Goal: Transaction & Acquisition: Purchase product/service

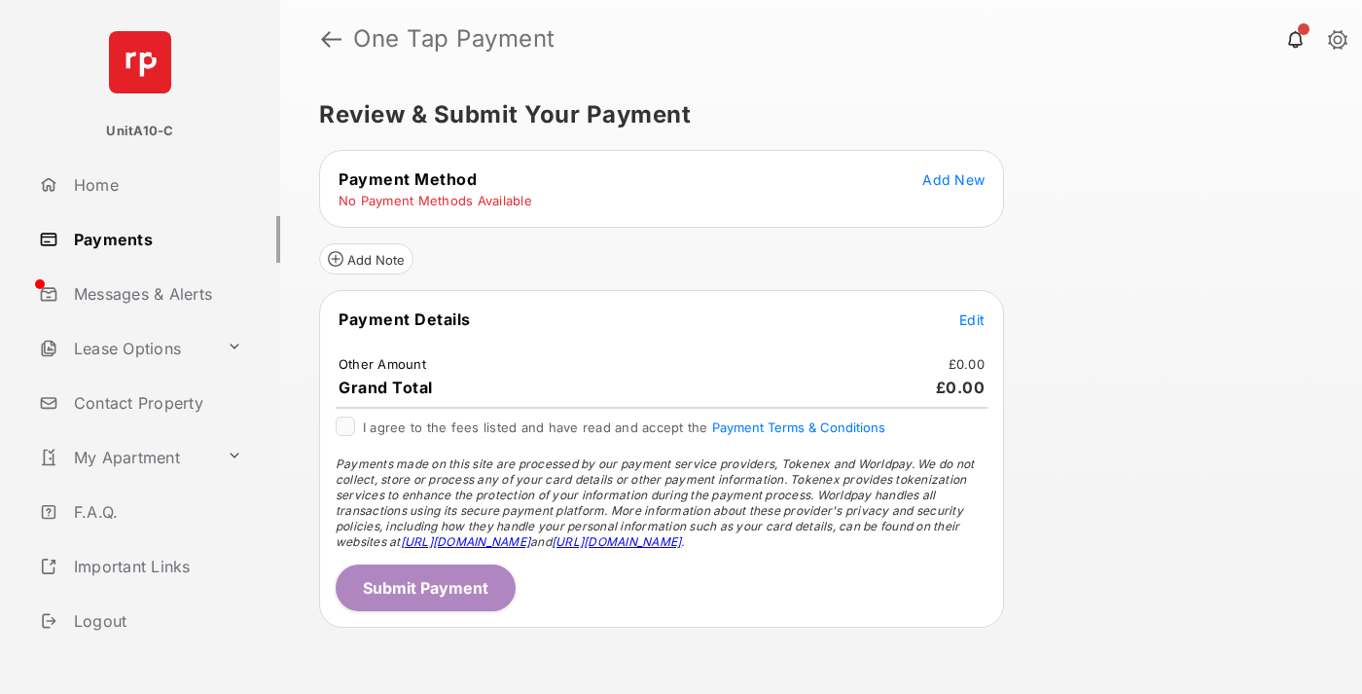
click at [953, 179] on span "Add New" at bounding box center [953, 179] width 62 height 17
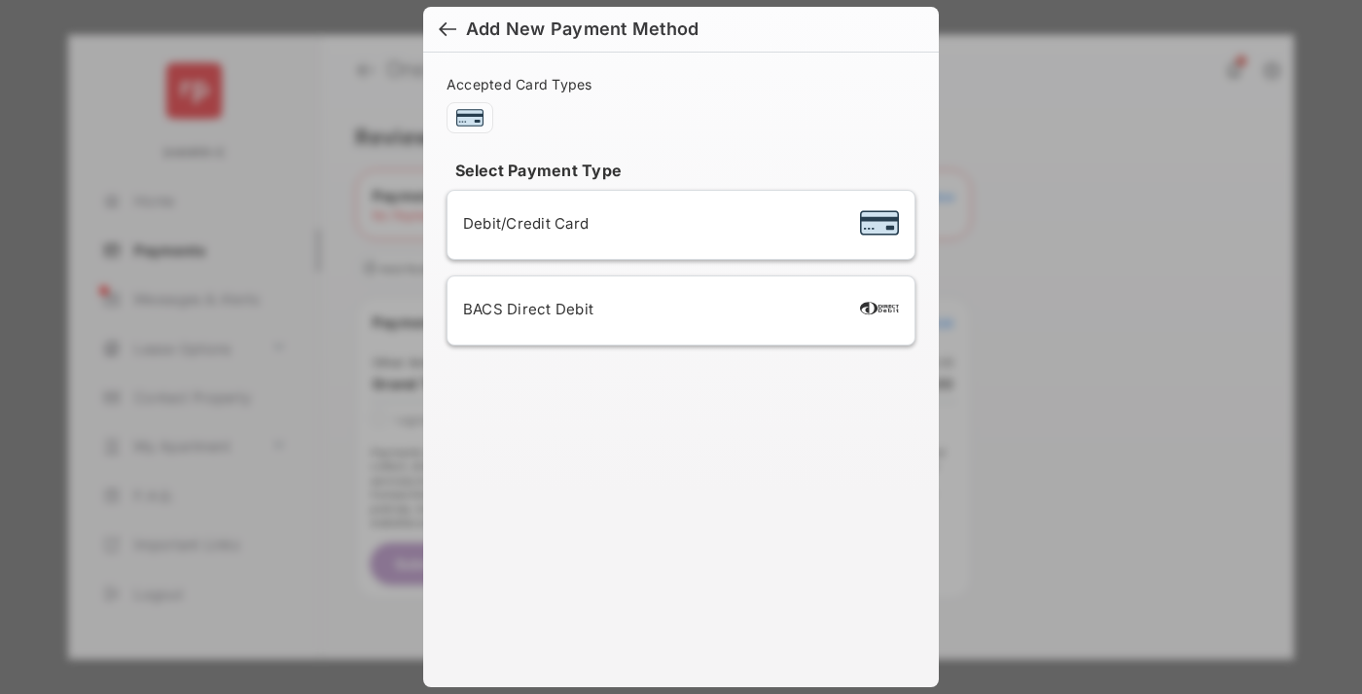
click at [520, 223] on span "Debit/Credit Card" at bounding box center [525, 223] width 125 height 18
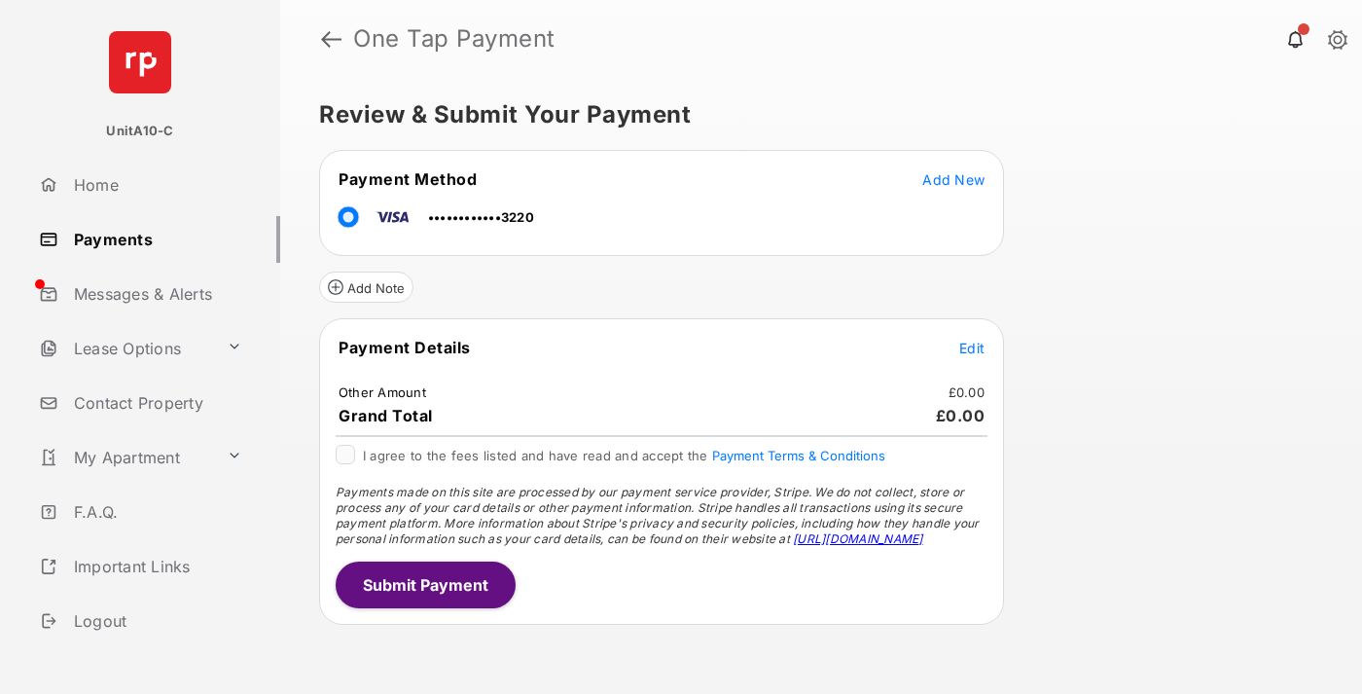
click at [972, 347] on span "Edit" at bounding box center [971, 348] width 25 height 17
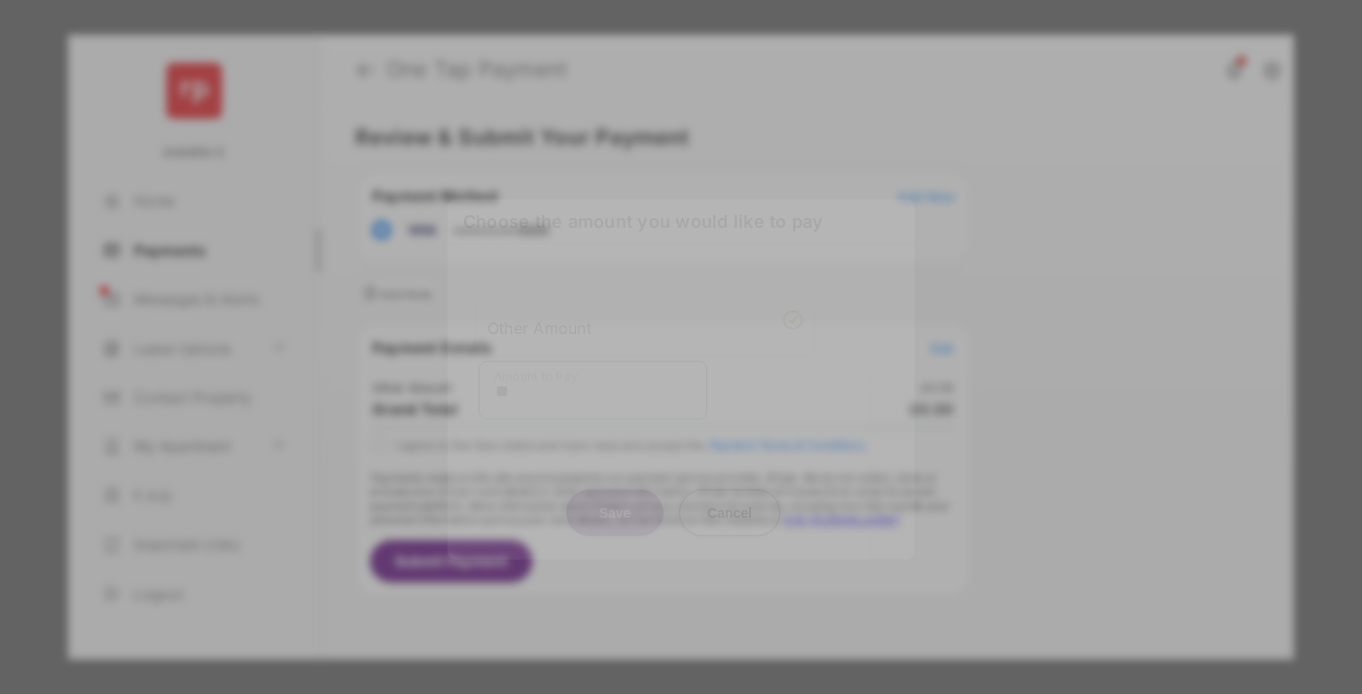
type input "**"
click at [615, 493] on button "Save" at bounding box center [614, 511] width 97 height 47
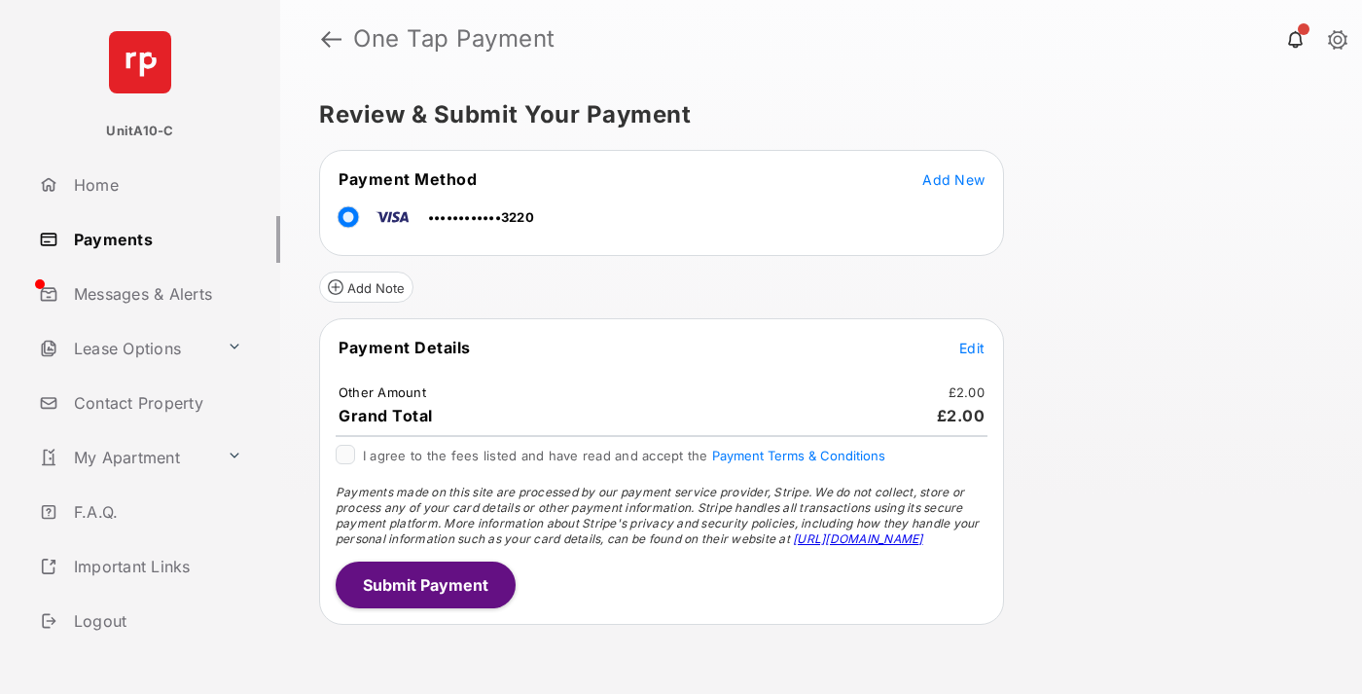
click at [424, 584] on button "Submit Payment" at bounding box center [426, 584] width 180 height 47
